Goal: Task Accomplishment & Management: Manage account settings

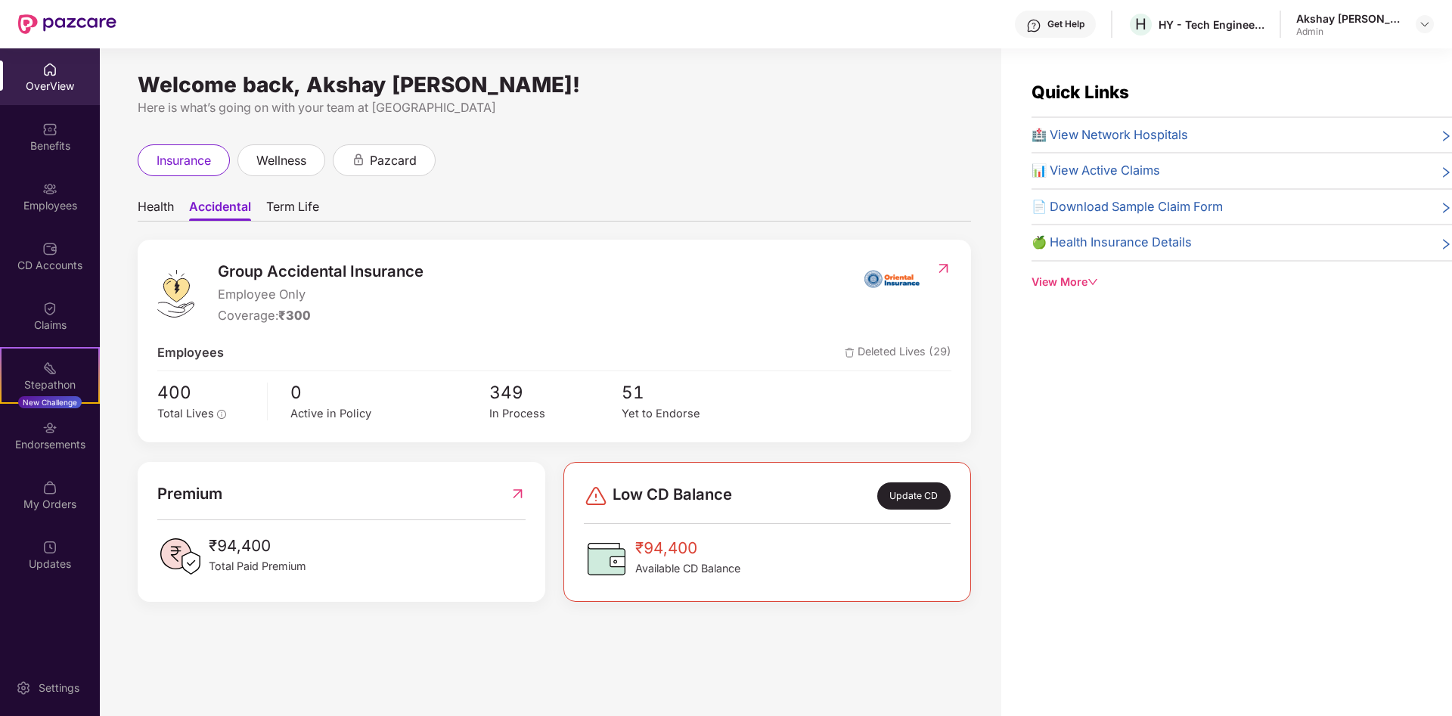
click at [147, 214] on span "Health" at bounding box center [156, 210] width 36 height 22
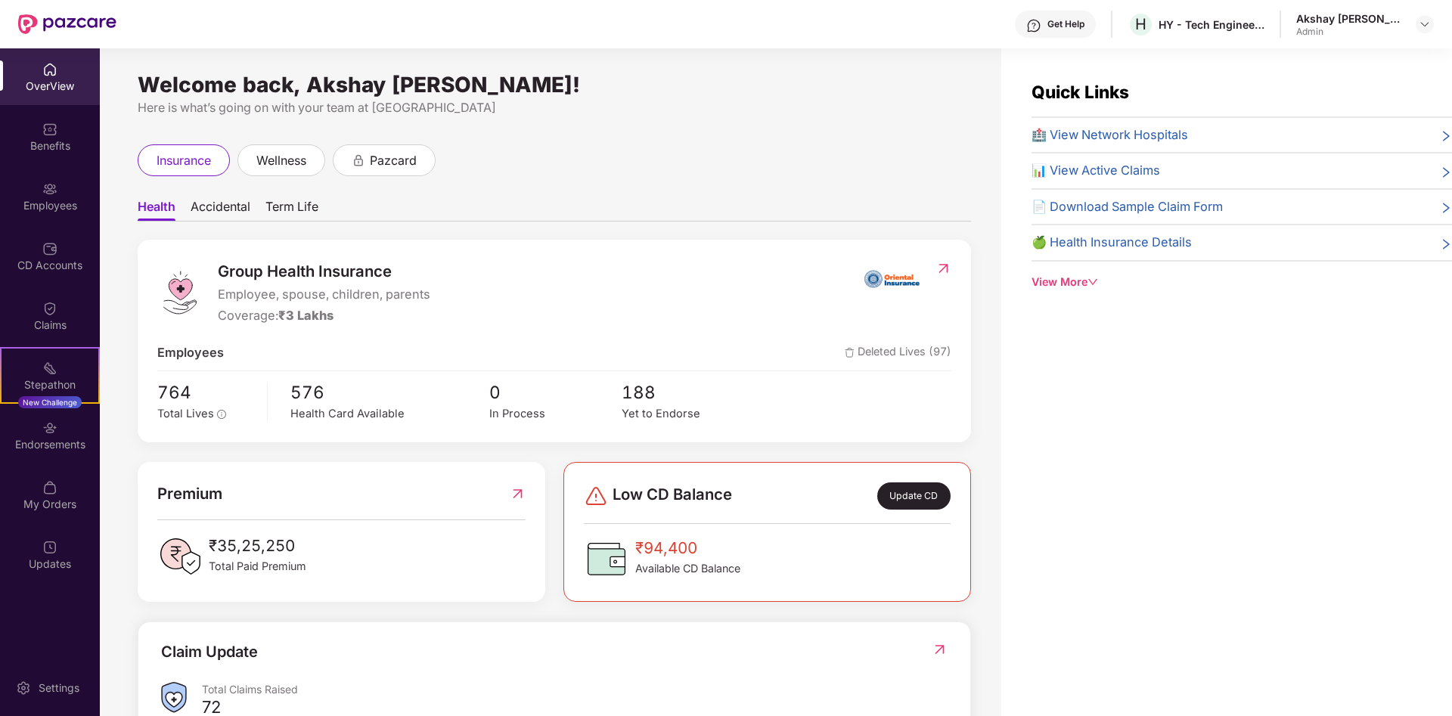
click at [60, 79] on div "OverView" at bounding box center [50, 86] width 100 height 15
click at [62, 196] on div "Employees" at bounding box center [50, 196] width 100 height 57
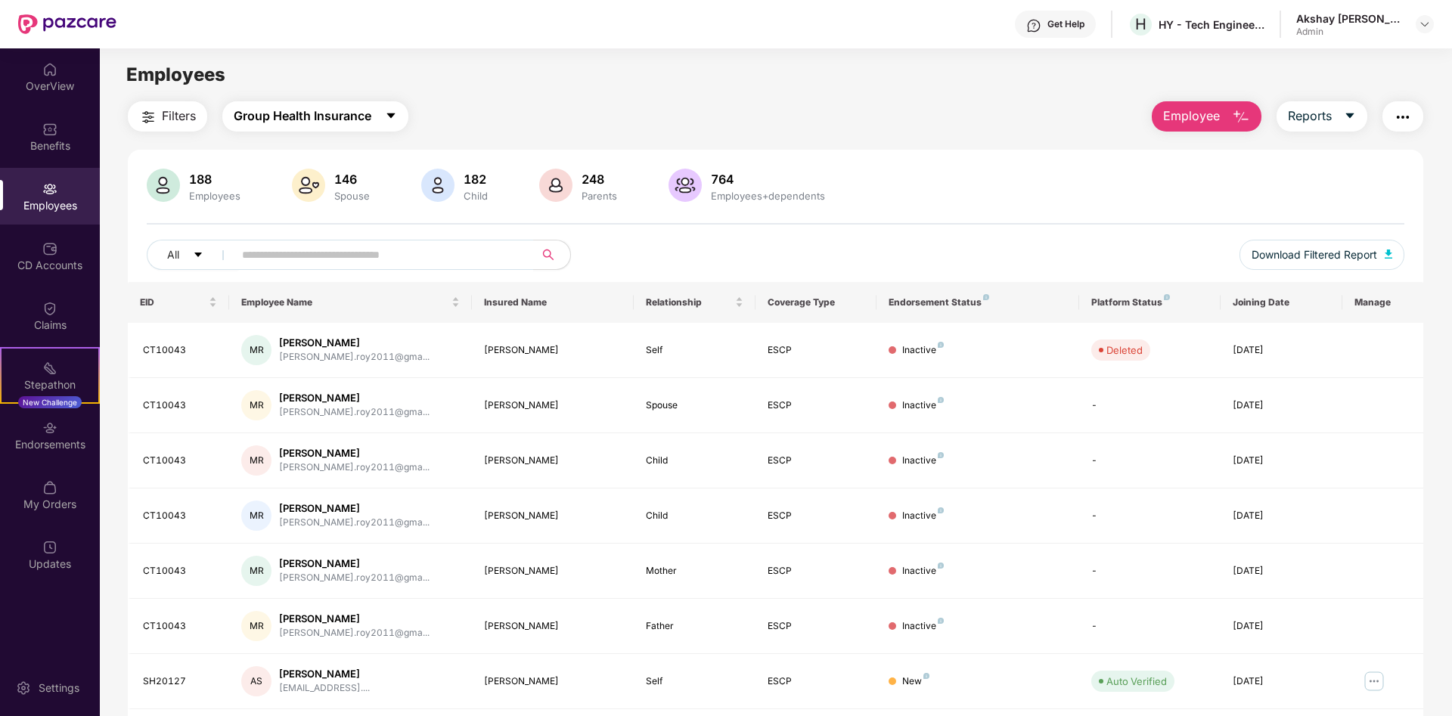
click at [333, 110] on span "Group Health Insurance" at bounding box center [303, 116] width 138 height 19
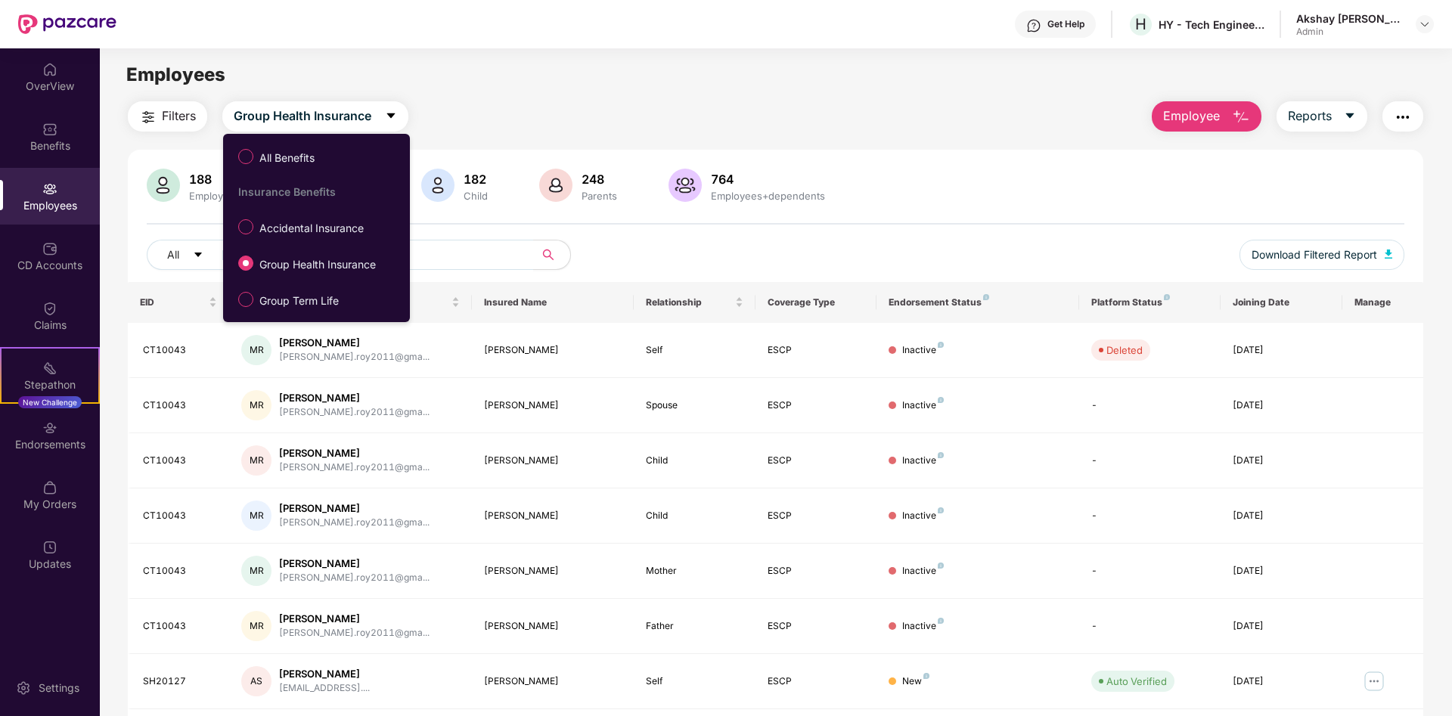
click at [497, 123] on div "Filters Group Health Insurance Employee Reports" at bounding box center [775, 116] width 1295 height 30
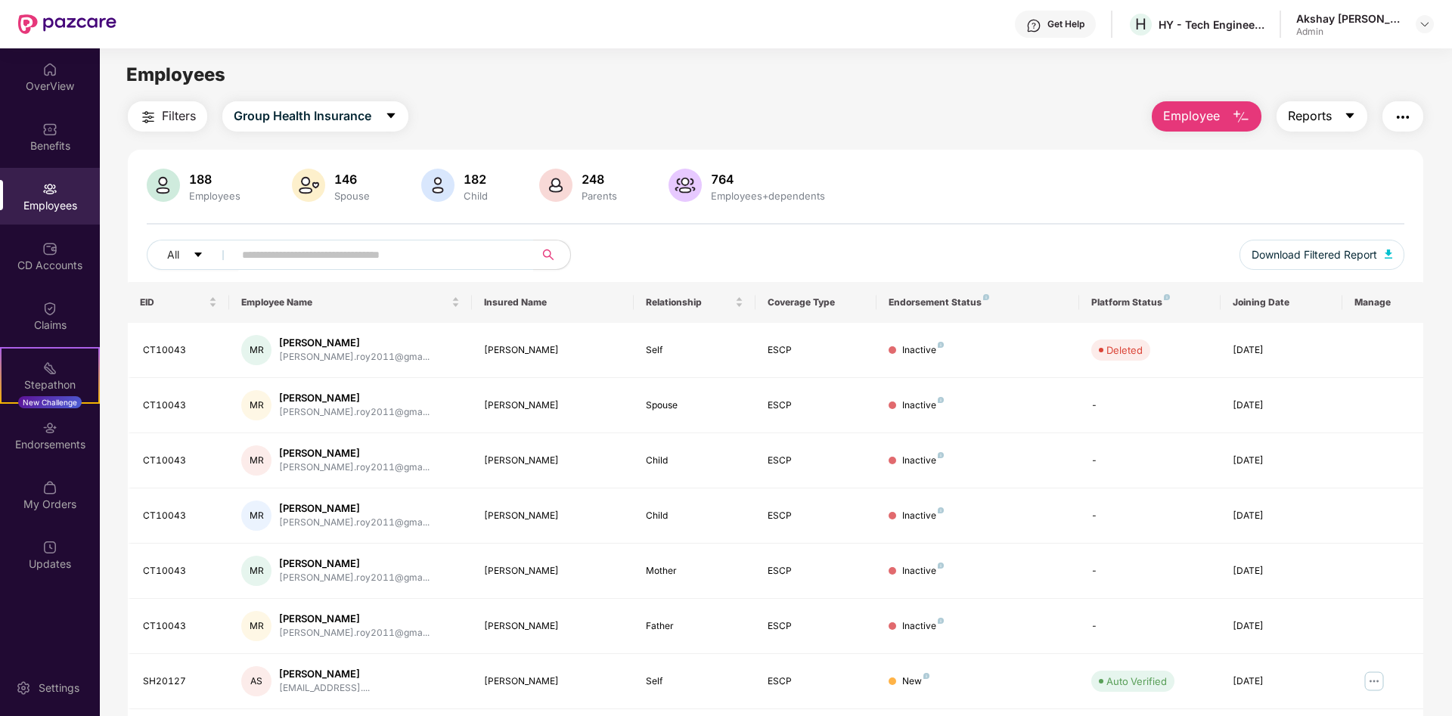
click at [1291, 116] on span "Reports" at bounding box center [1310, 116] width 44 height 19
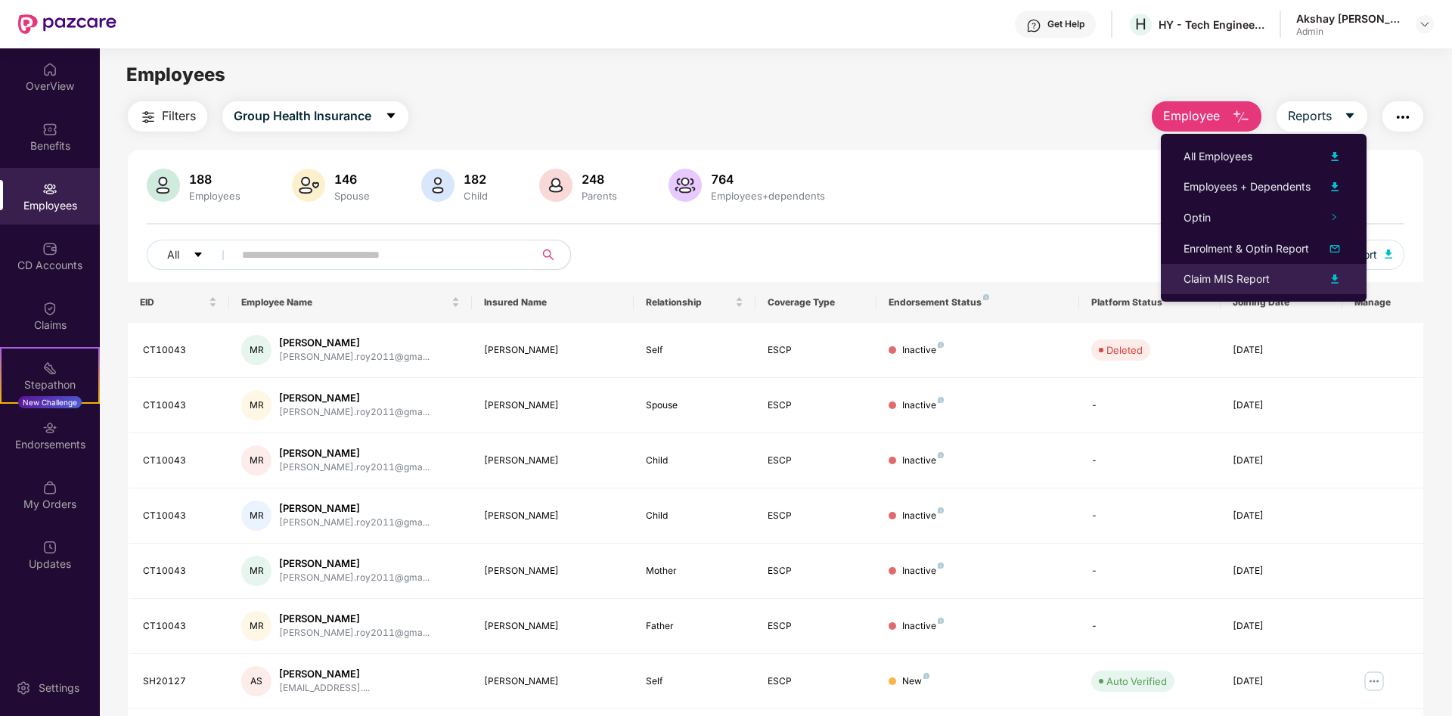
click at [1214, 286] on div "Claim MIS Report" at bounding box center [1226, 279] width 86 height 17
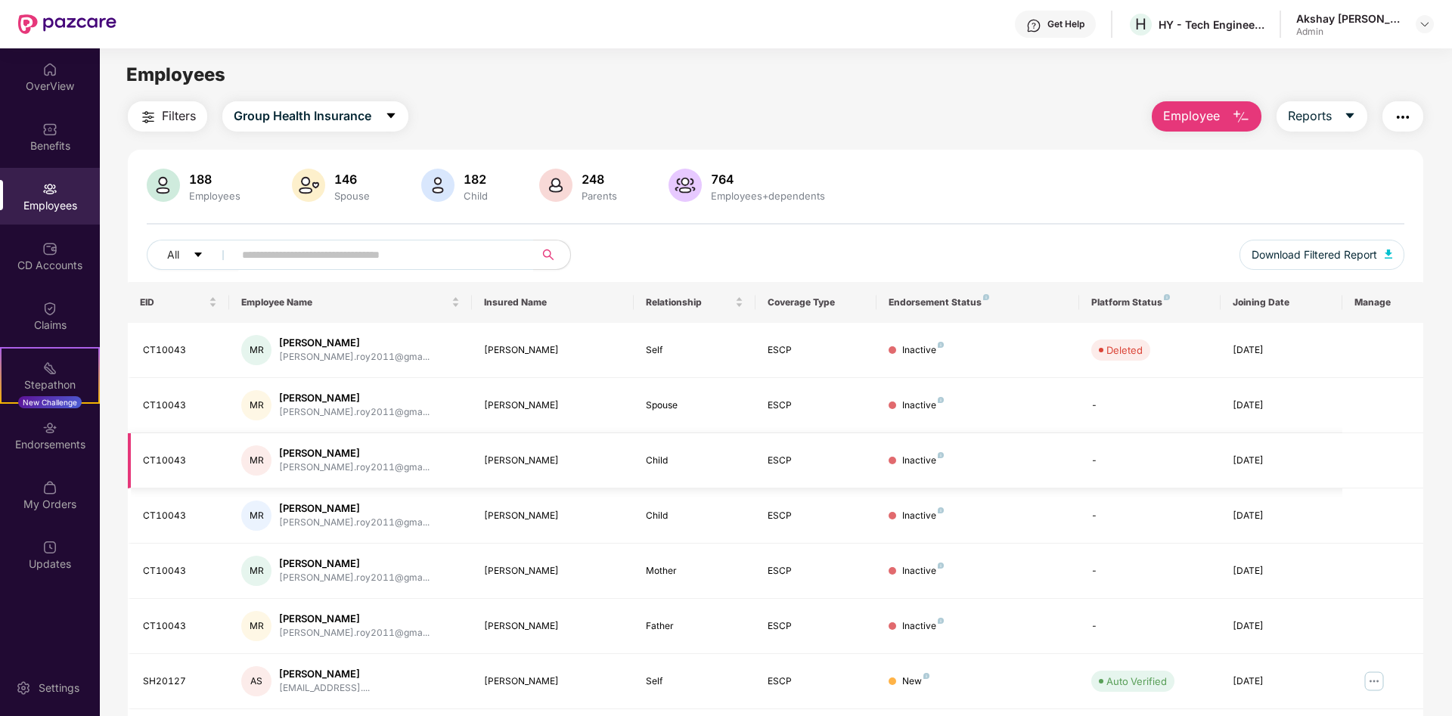
scroll to position [77, 0]
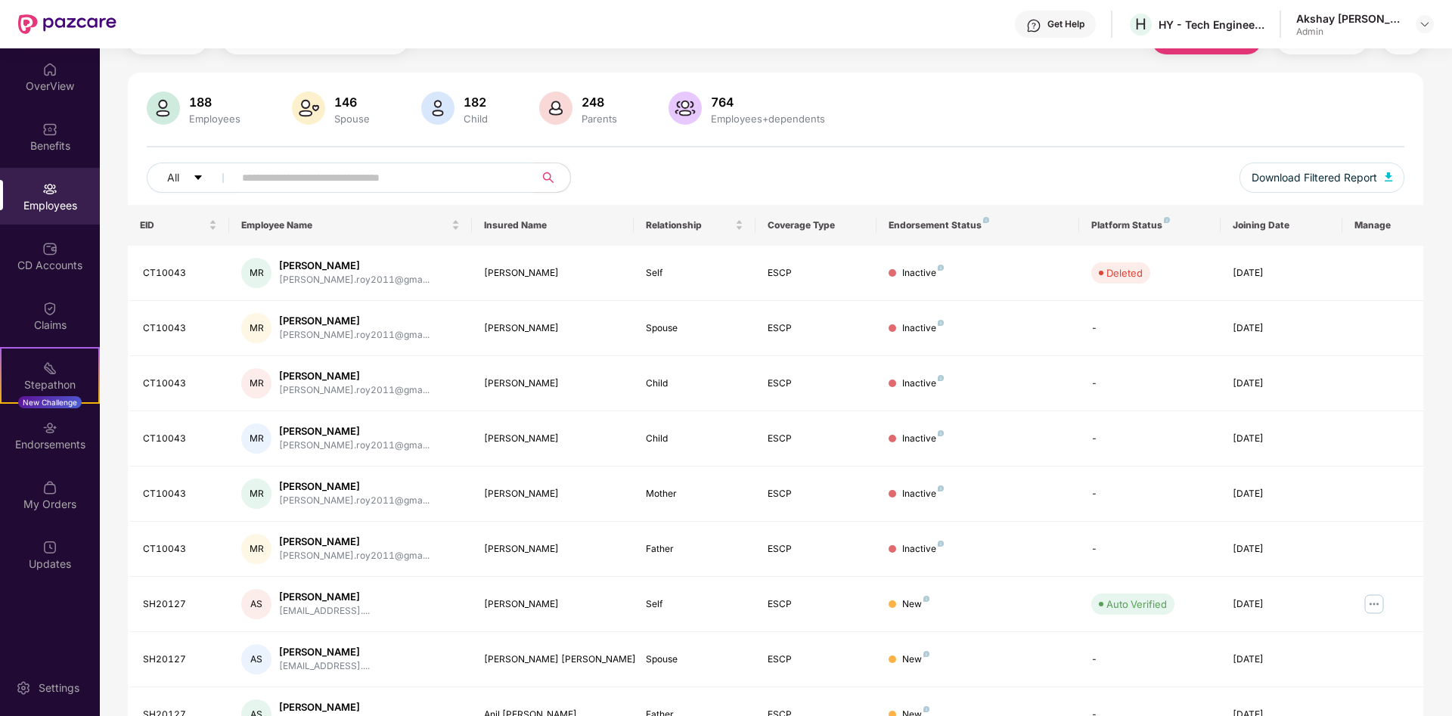
click at [334, 184] on input "text" at bounding box center [377, 177] width 271 height 23
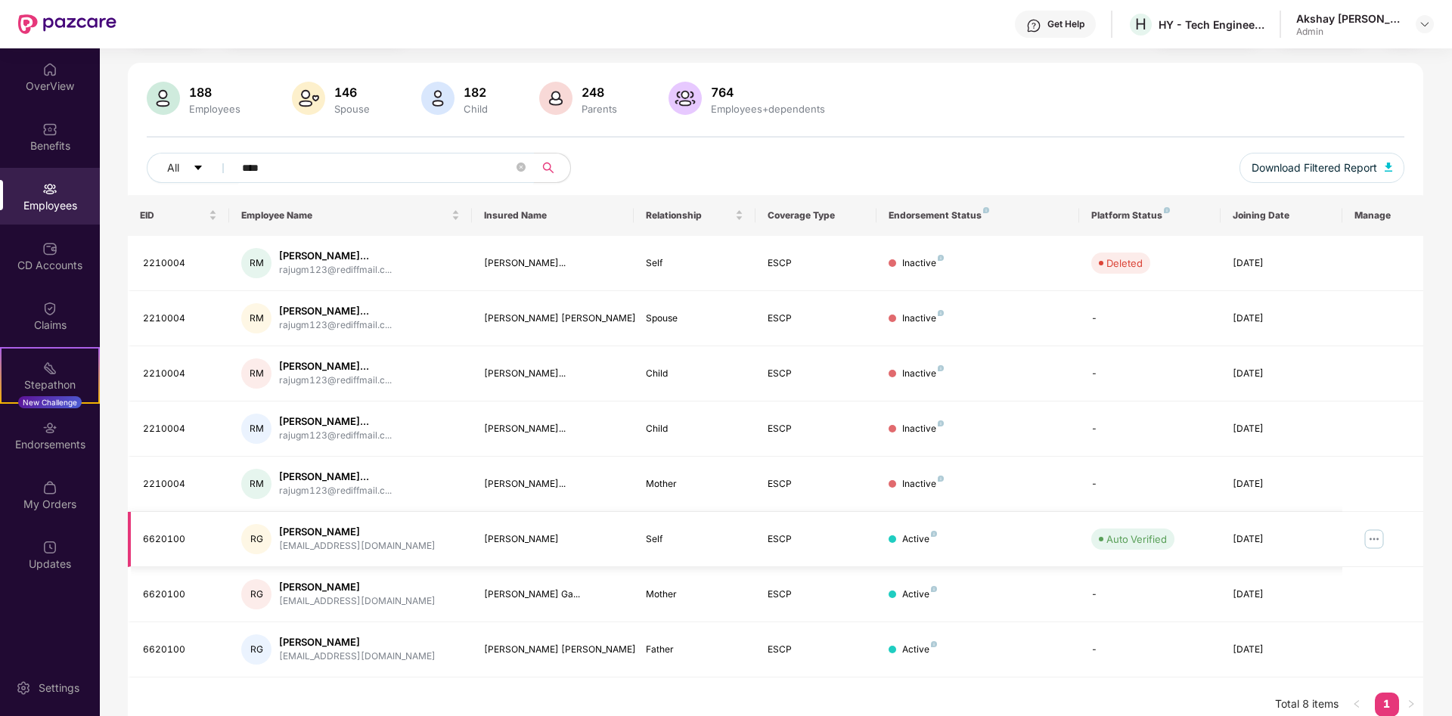
scroll to position [103, 0]
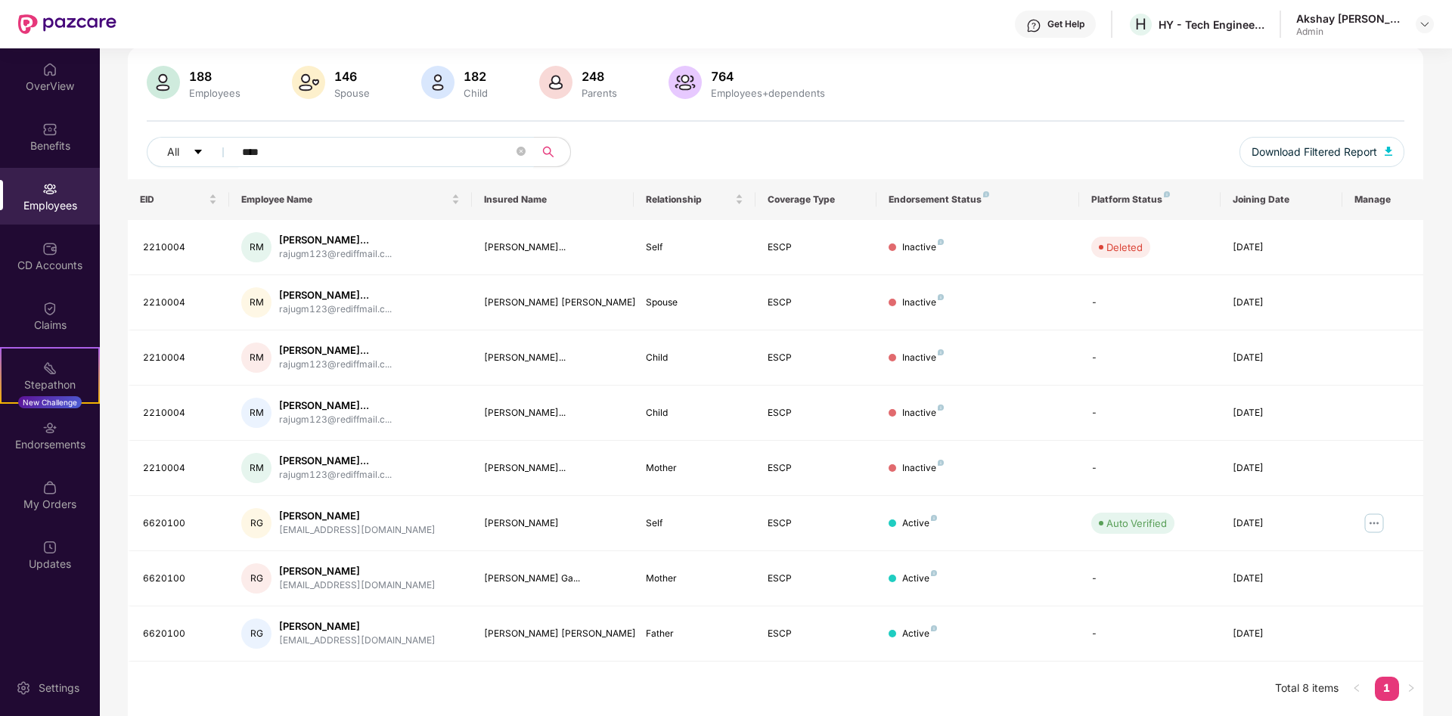
drag, startPoint x: 292, startPoint y: 157, endPoint x: 235, endPoint y: 152, distance: 56.9
click at [242, 152] on input "****" at bounding box center [377, 152] width 271 height 23
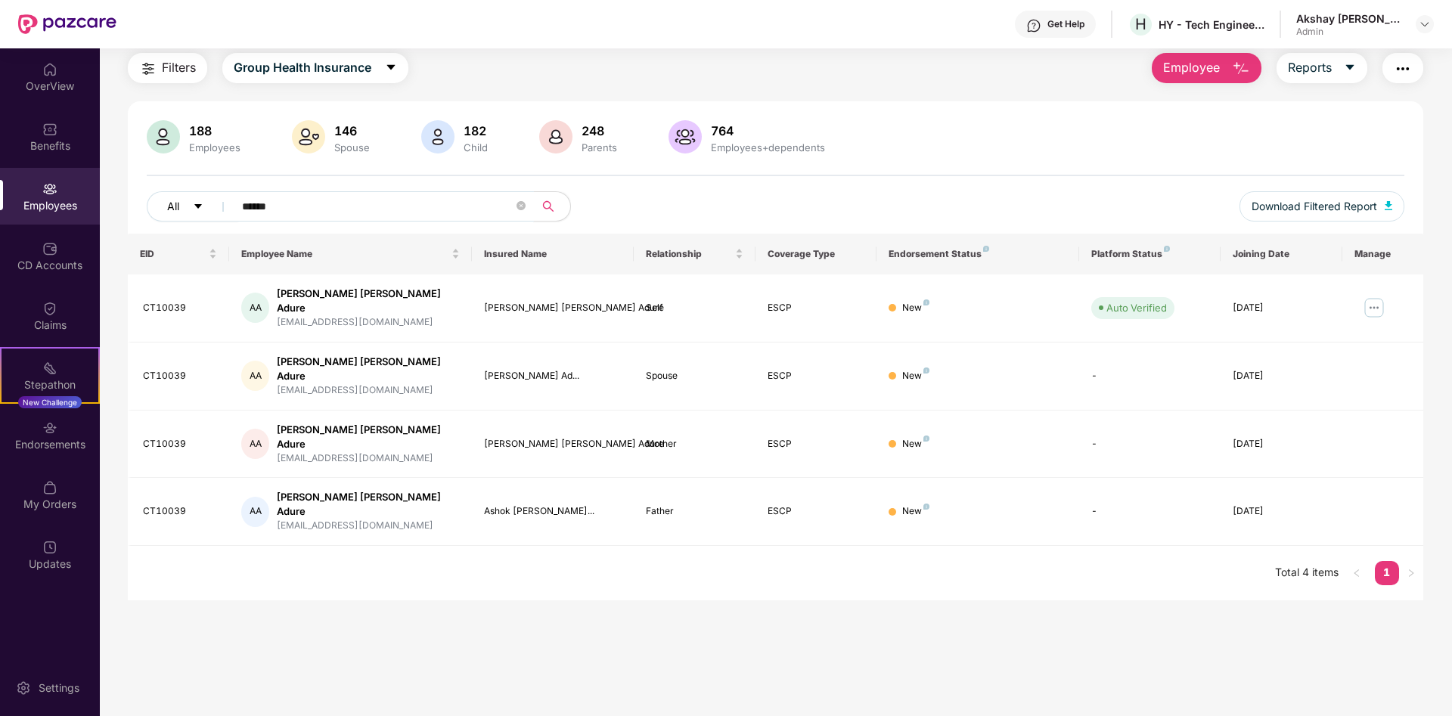
scroll to position [48, 0]
type input "*****"
click at [1368, 300] on img at bounding box center [1374, 308] width 24 height 24
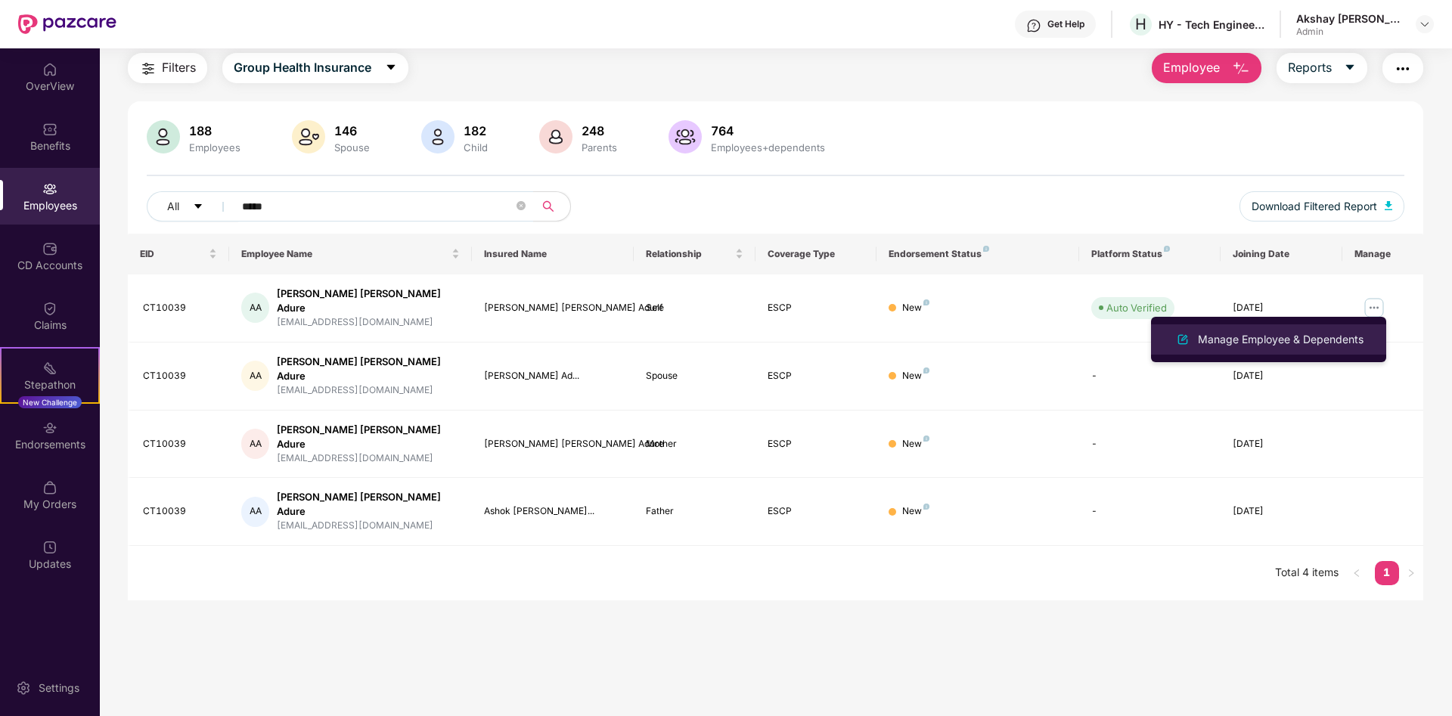
click at [1301, 338] on div "Manage Employee & Dependents" at bounding box center [1281, 339] width 172 height 17
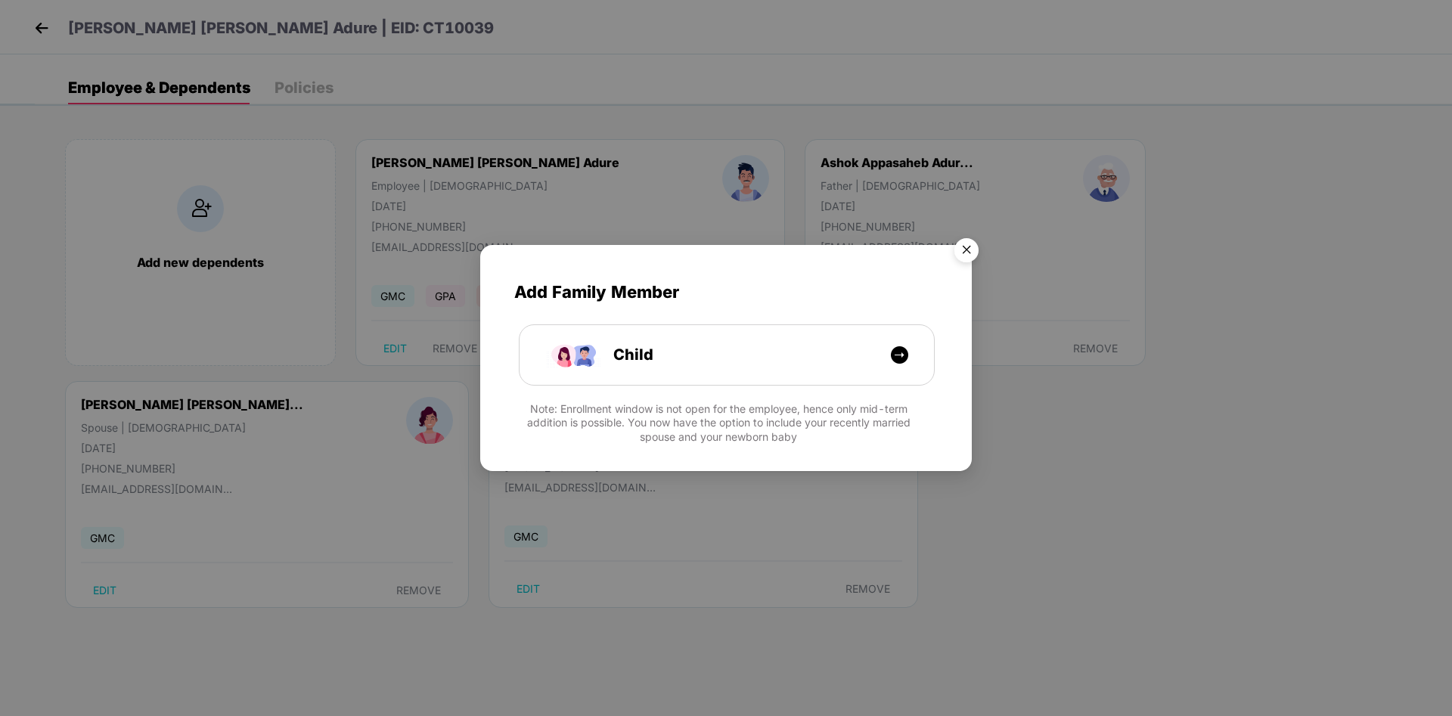
click at [976, 254] on img "Close" at bounding box center [966, 252] width 42 height 42
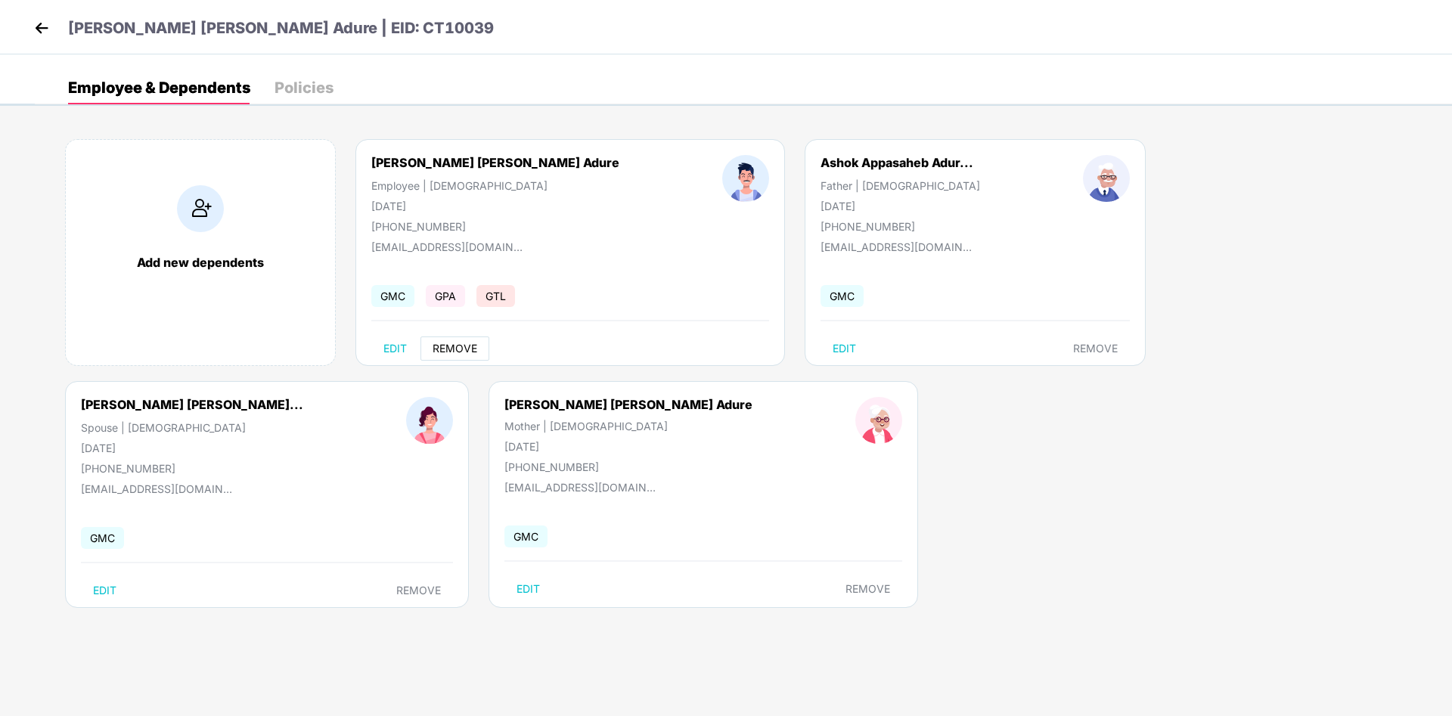
click at [457, 348] on span "REMOVE" at bounding box center [454, 348] width 45 height 12
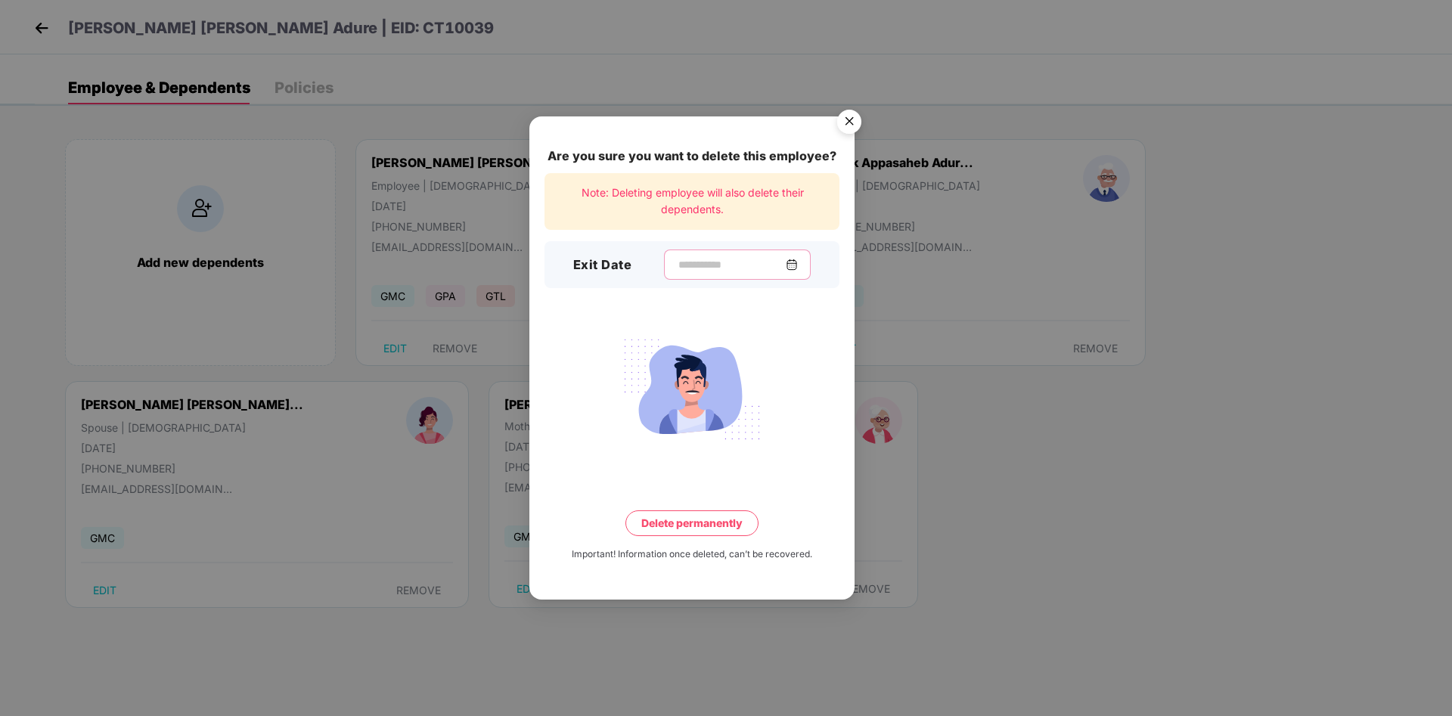
click at [736, 262] on input at bounding box center [731, 265] width 109 height 16
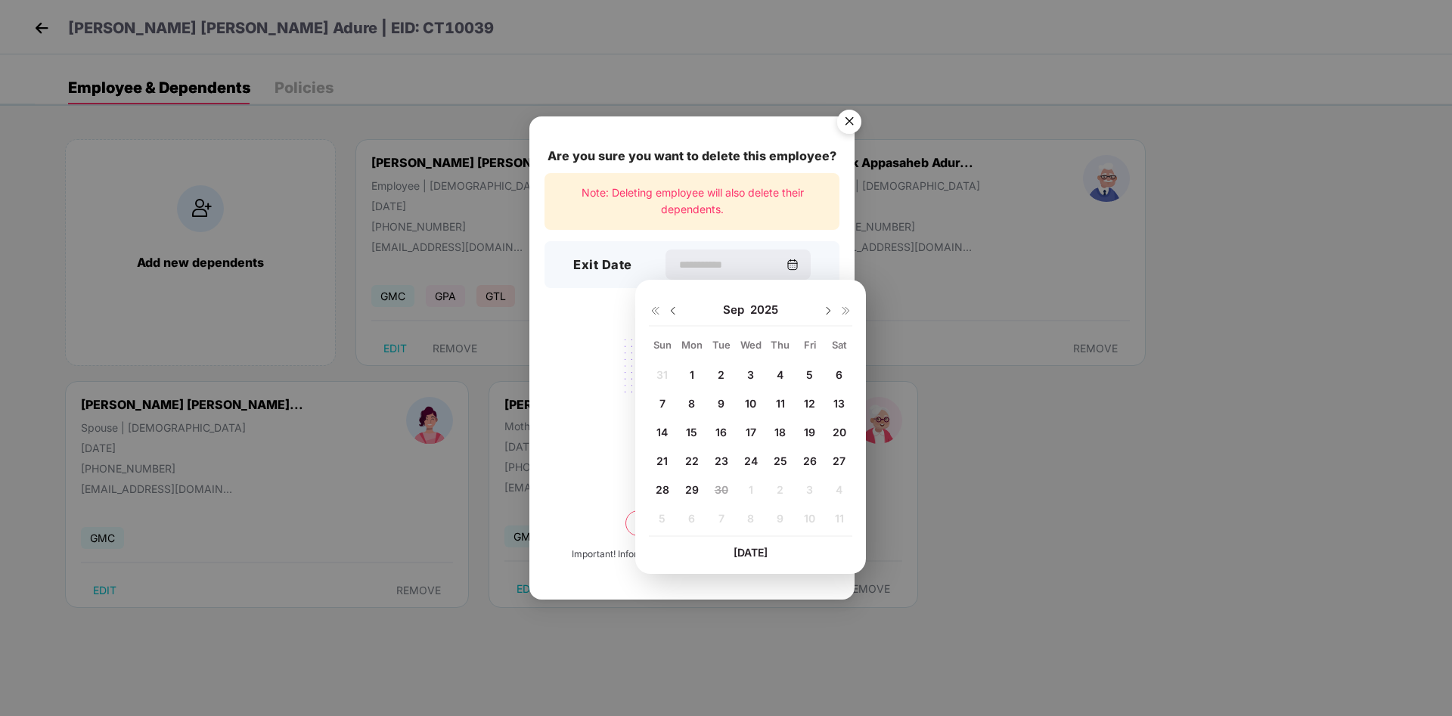
click at [689, 489] on span "29" at bounding box center [692, 489] width 14 height 13
type input "**********"
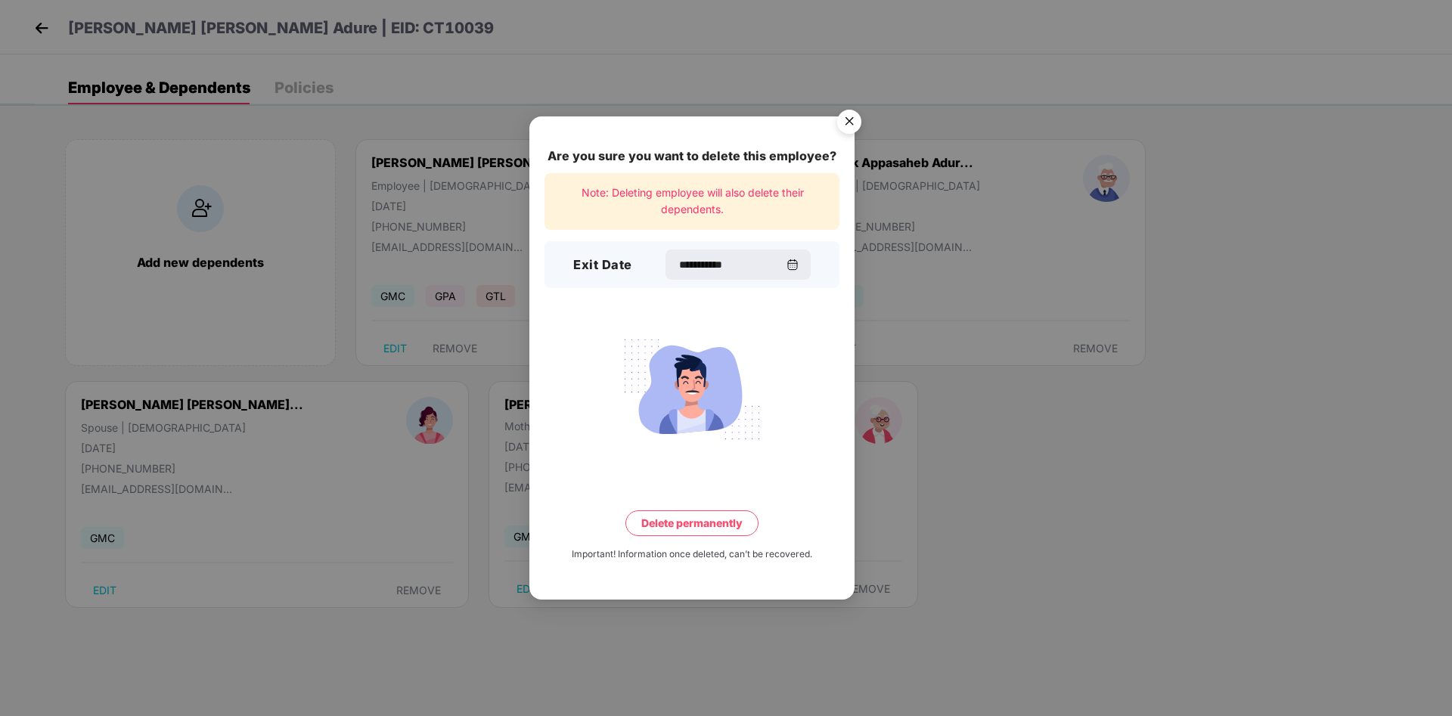
click at [674, 518] on button "Delete permanently" at bounding box center [691, 523] width 133 height 26
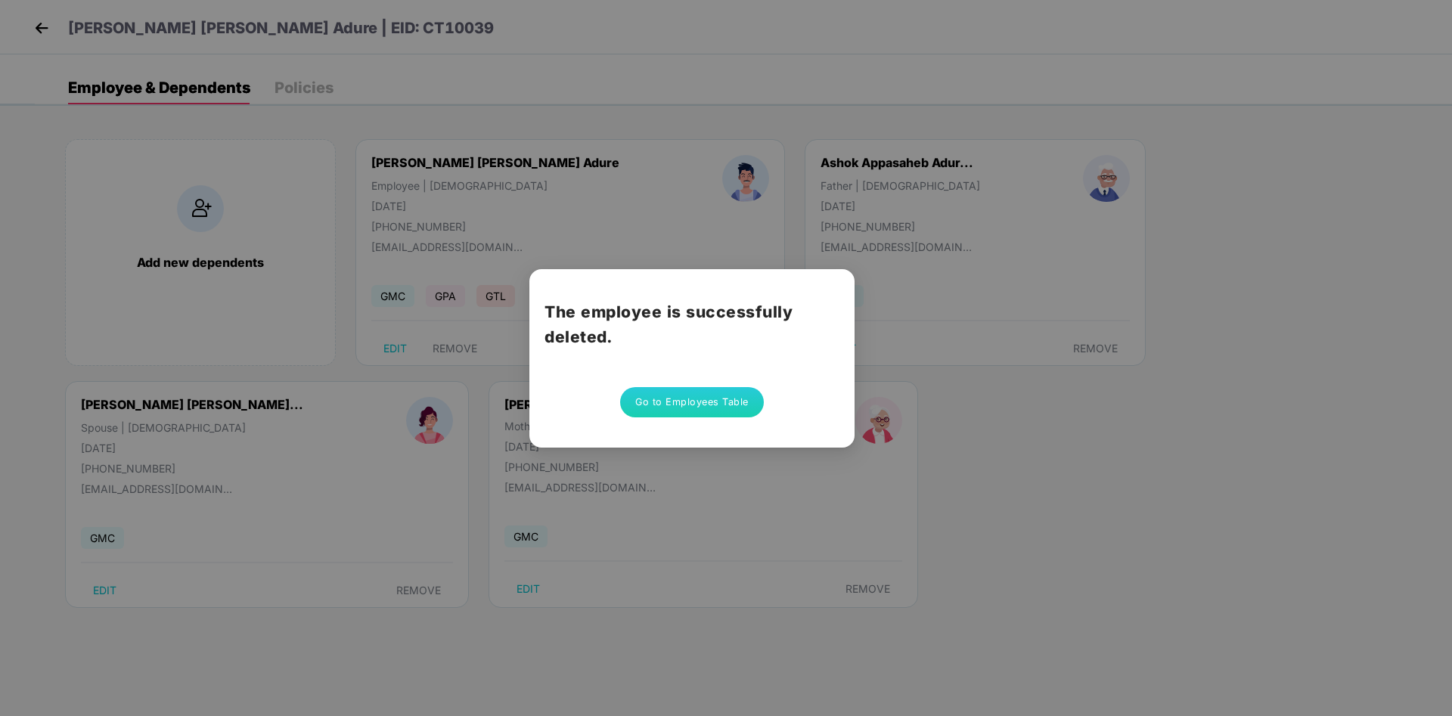
click at [680, 398] on button "Go to Employees Table" at bounding box center [692, 402] width 144 height 30
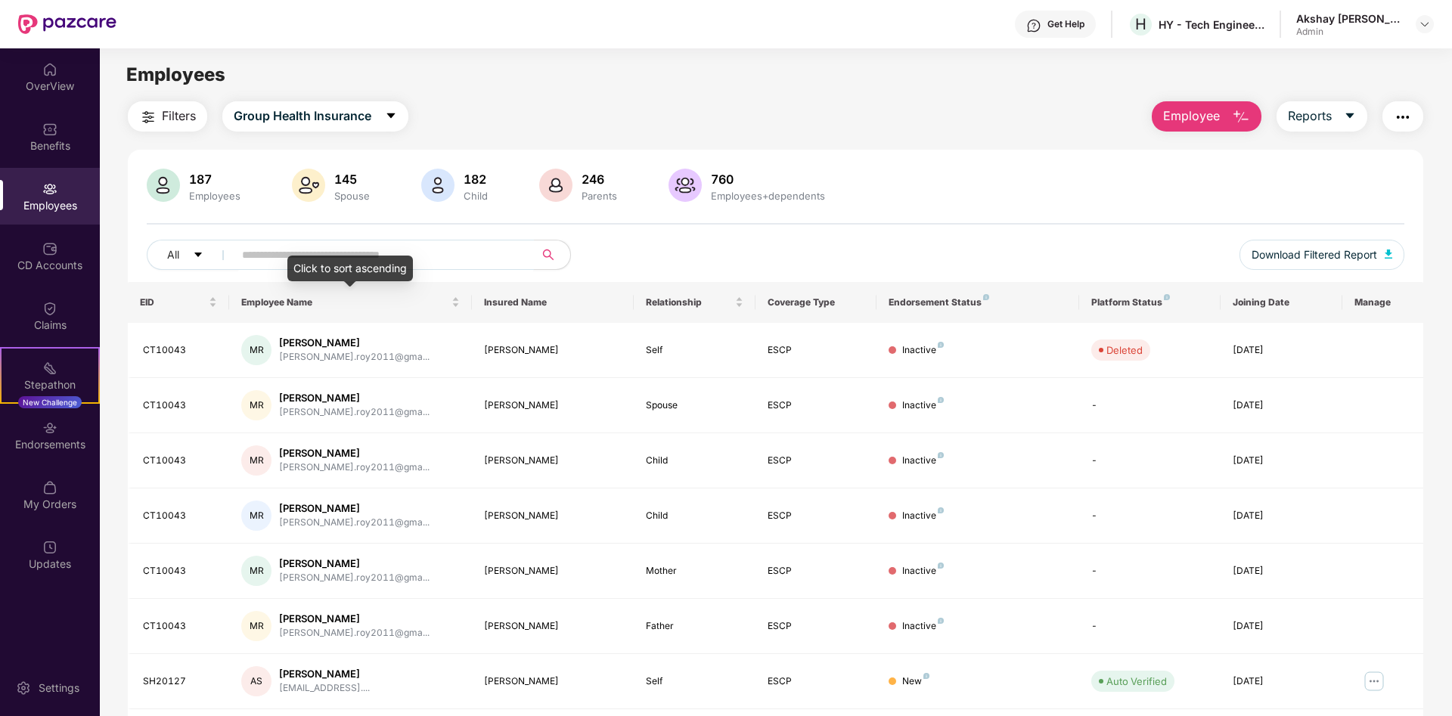
click at [270, 247] on input "text" at bounding box center [377, 254] width 271 height 23
type input "****"
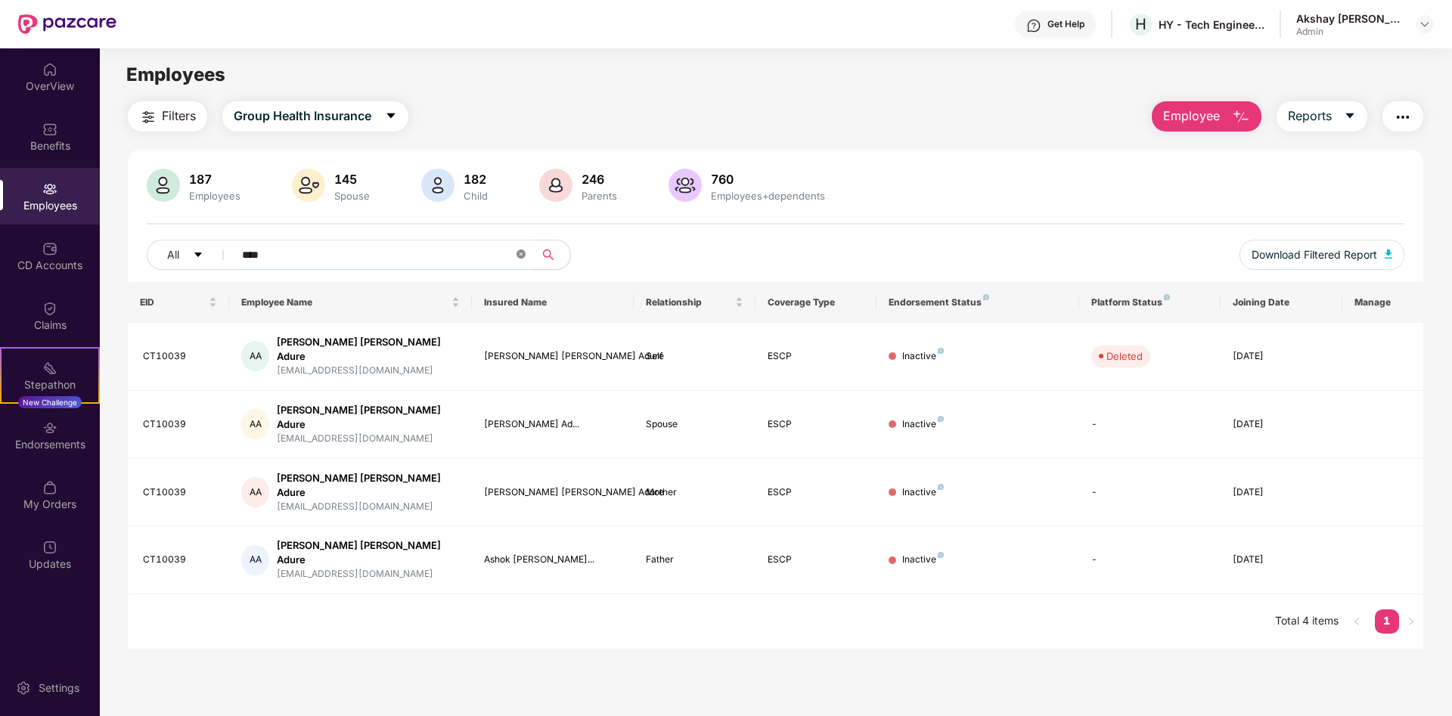
click at [519, 257] on icon "close-circle" at bounding box center [520, 253] width 9 height 9
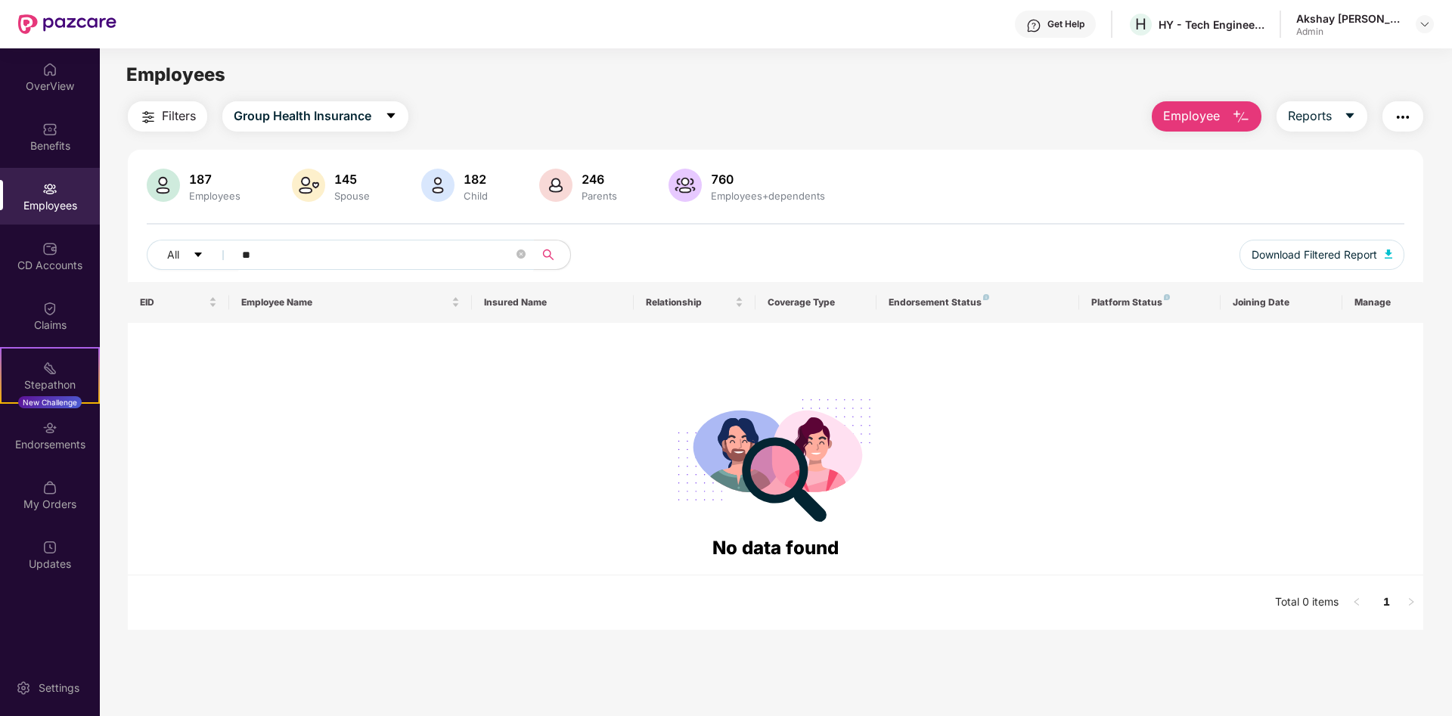
type input "*"
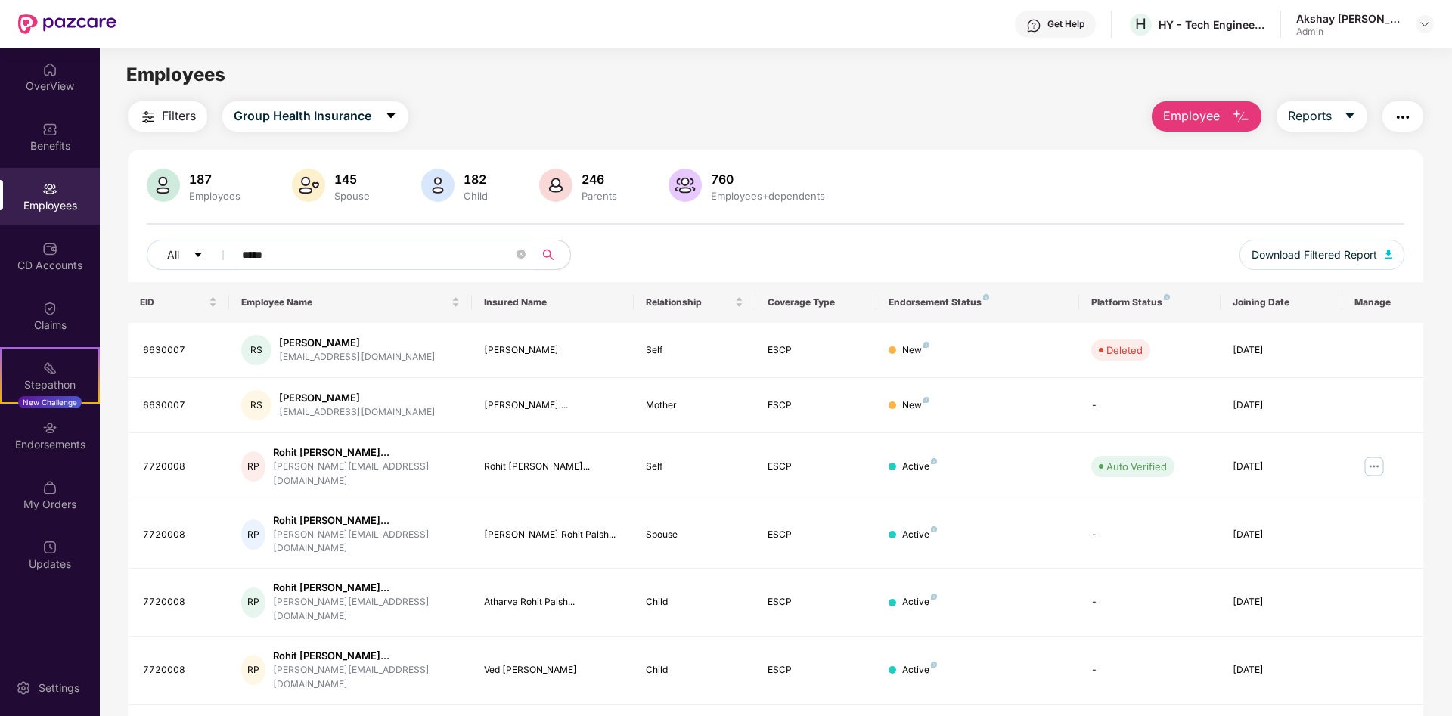
click at [302, 254] on input "*****" at bounding box center [377, 254] width 271 height 23
type input "*****"
click at [515, 257] on span "*****" at bounding box center [379, 255] width 310 height 30
click at [521, 253] on icon "close-circle" at bounding box center [520, 253] width 9 height 9
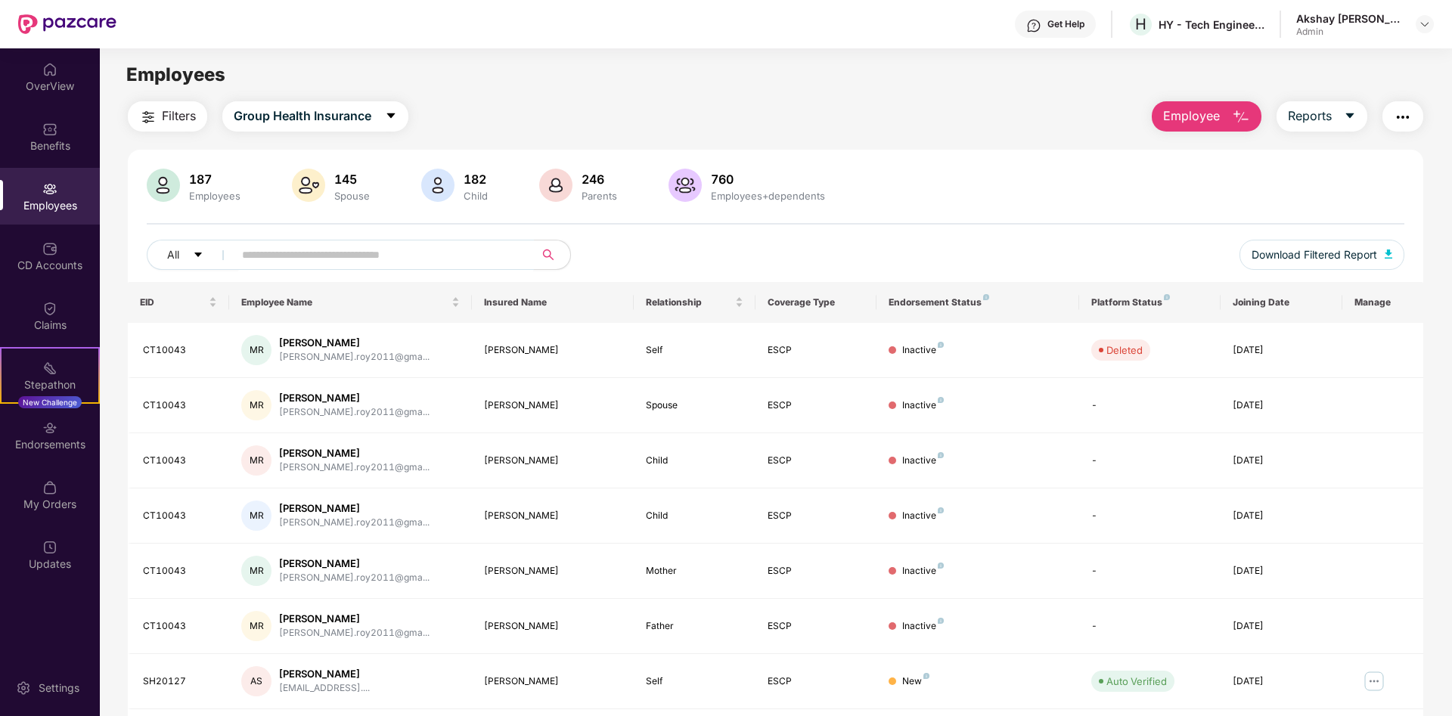
click at [281, 256] on input "text" at bounding box center [377, 254] width 271 height 23
click at [42, 209] on div "Employees" at bounding box center [50, 205] width 100 height 15
click at [52, 197] on div "Employees" at bounding box center [50, 196] width 100 height 57
click at [1244, 120] on img "button" at bounding box center [1241, 117] width 18 height 18
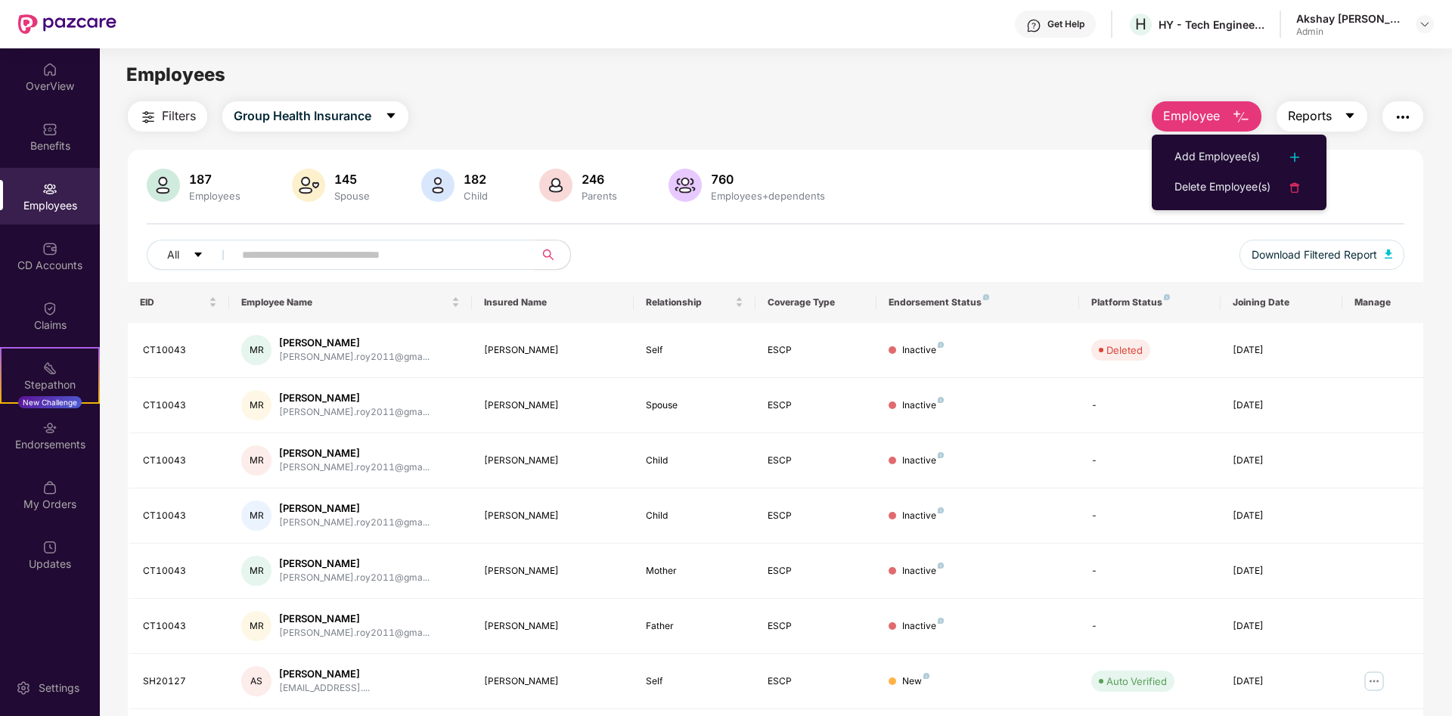
click at [1337, 119] on button "Reports" at bounding box center [1321, 116] width 91 height 30
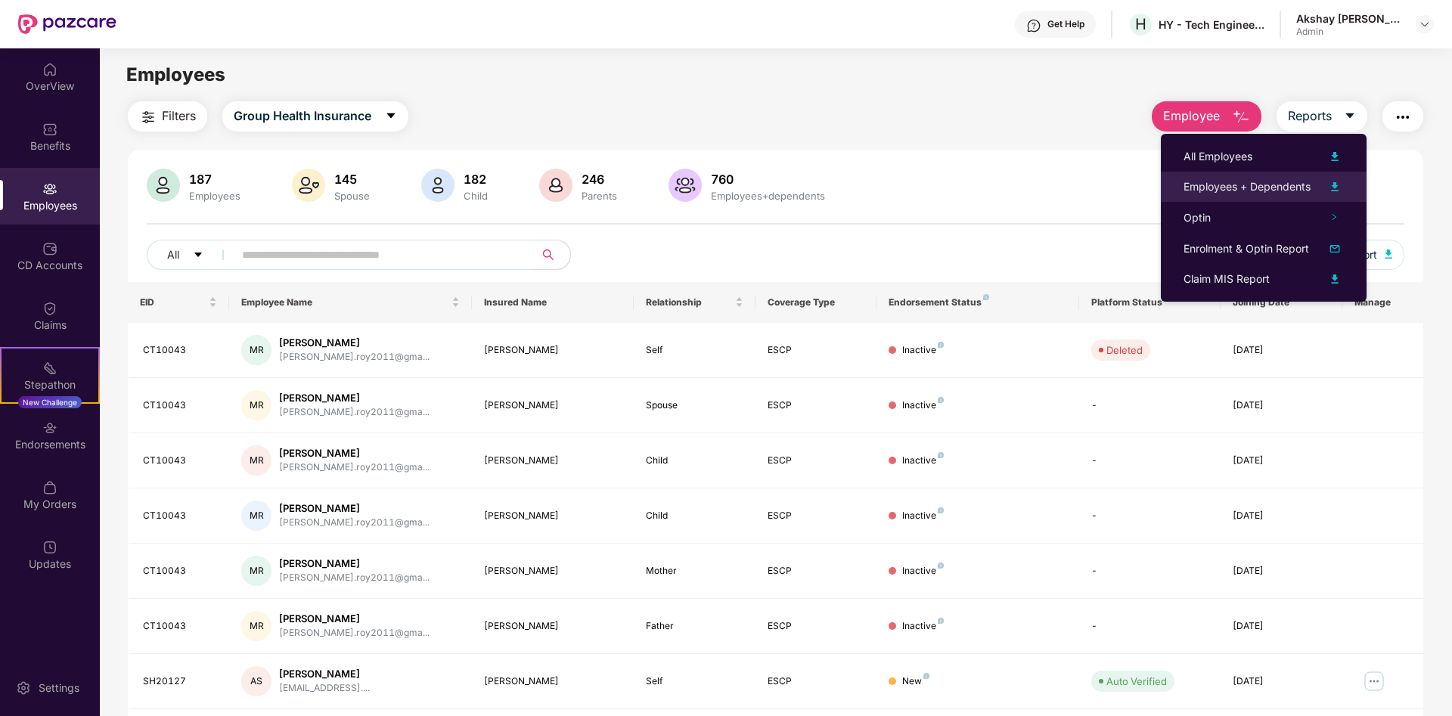
click at [1334, 184] on img at bounding box center [1334, 187] width 18 height 18
